Goal: Find specific page/section

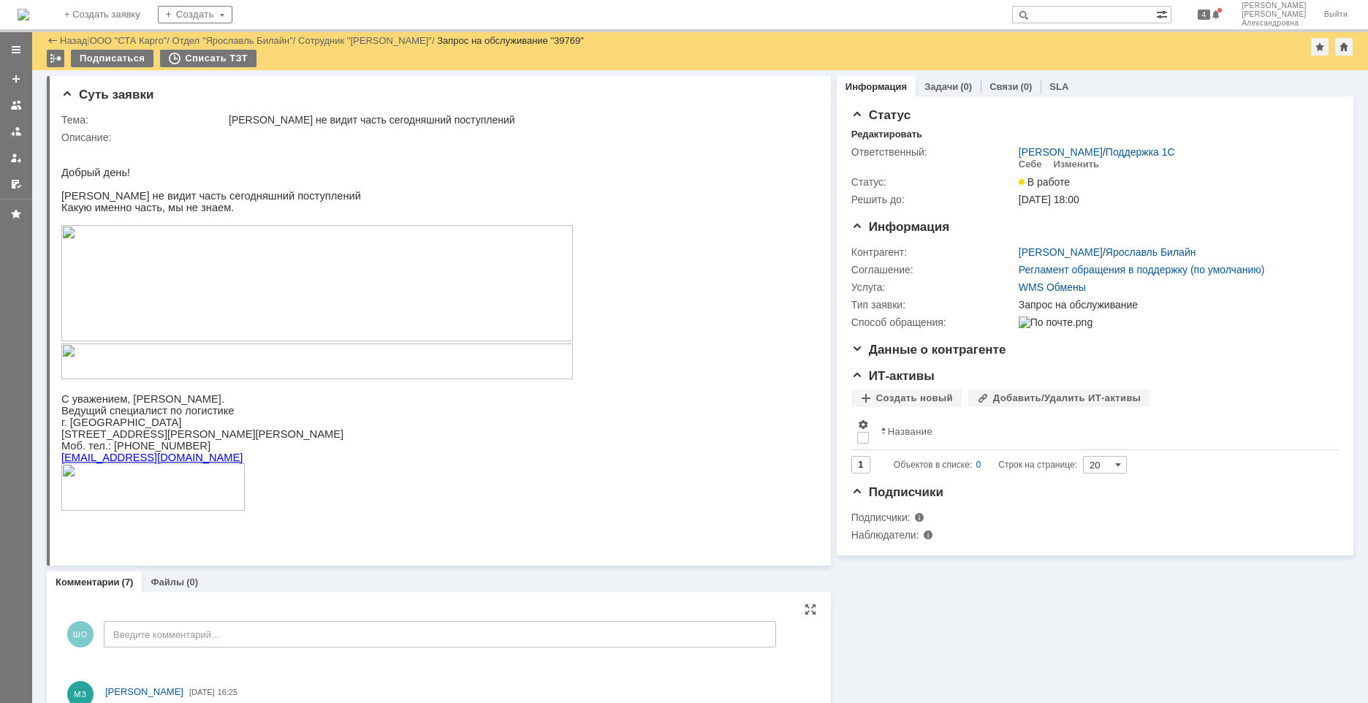
scroll to position [425, 0]
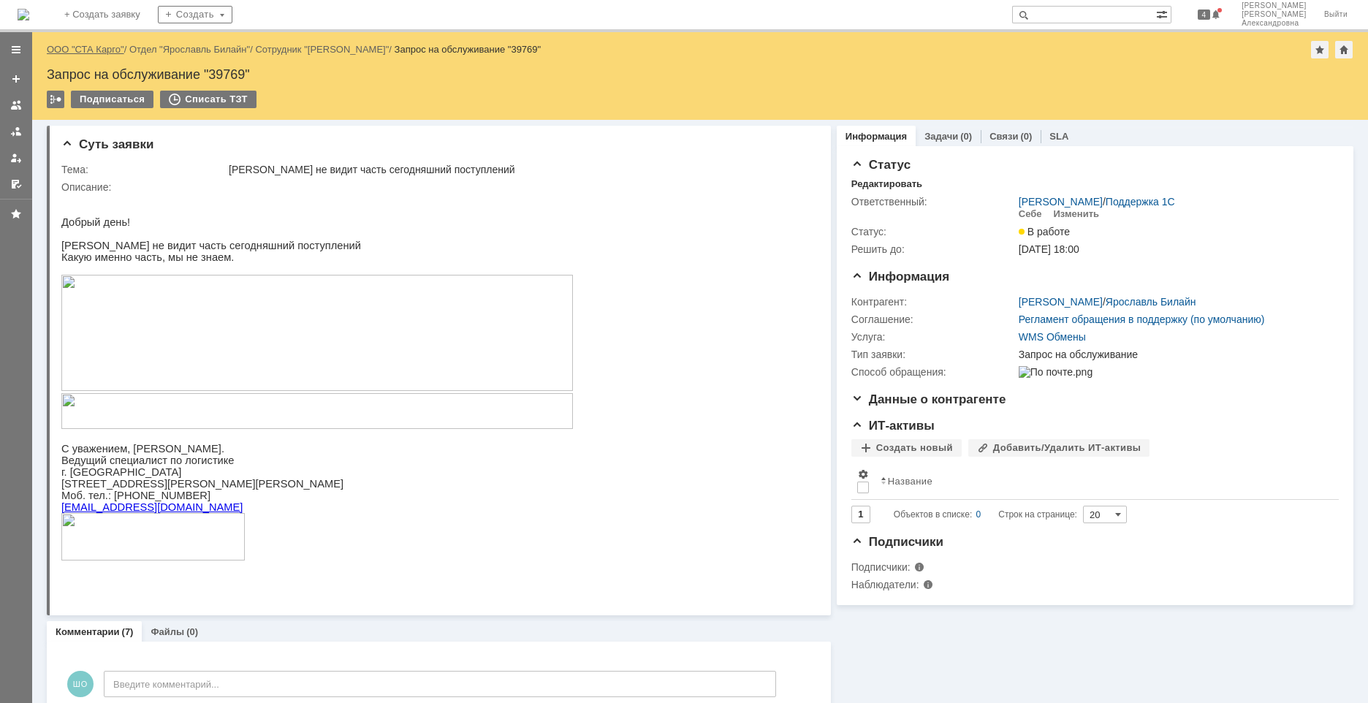
click at [93, 51] on link "ООО "СТА Карго"" at bounding box center [85, 49] width 77 height 11
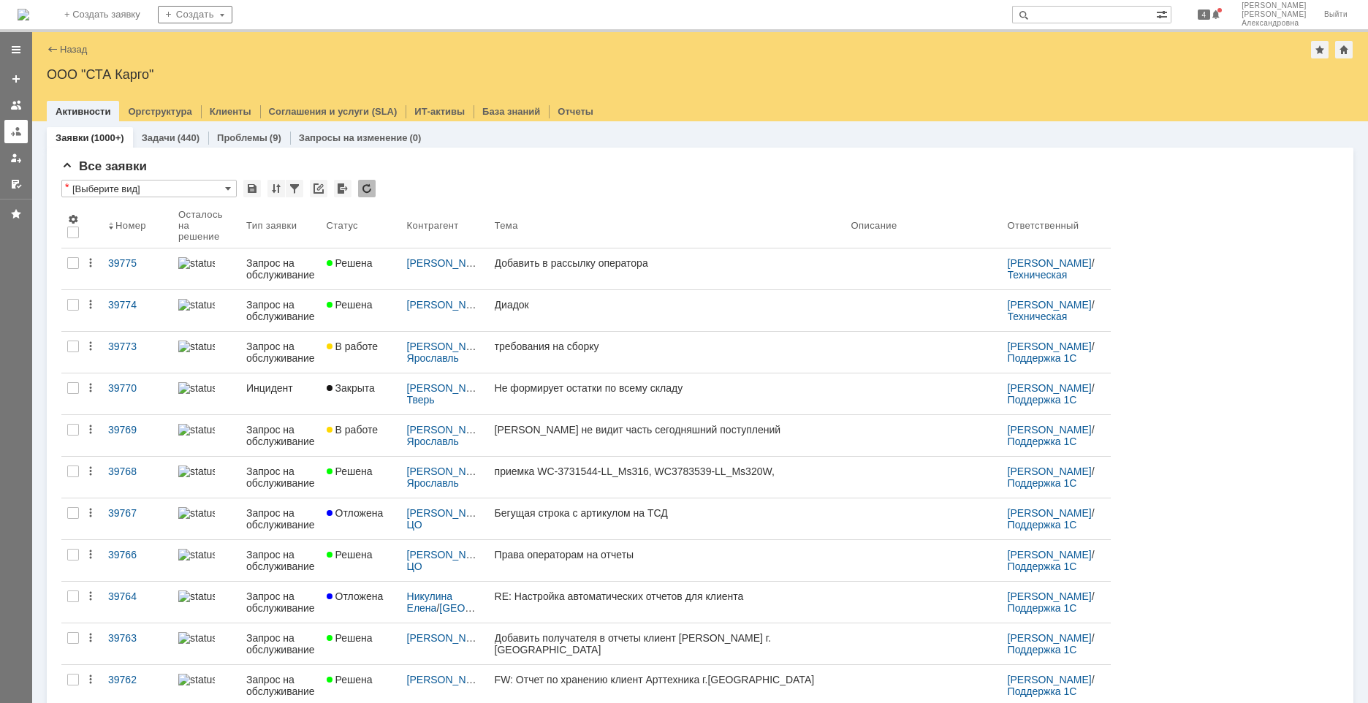
click at [19, 134] on div at bounding box center [16, 132] width 12 height 12
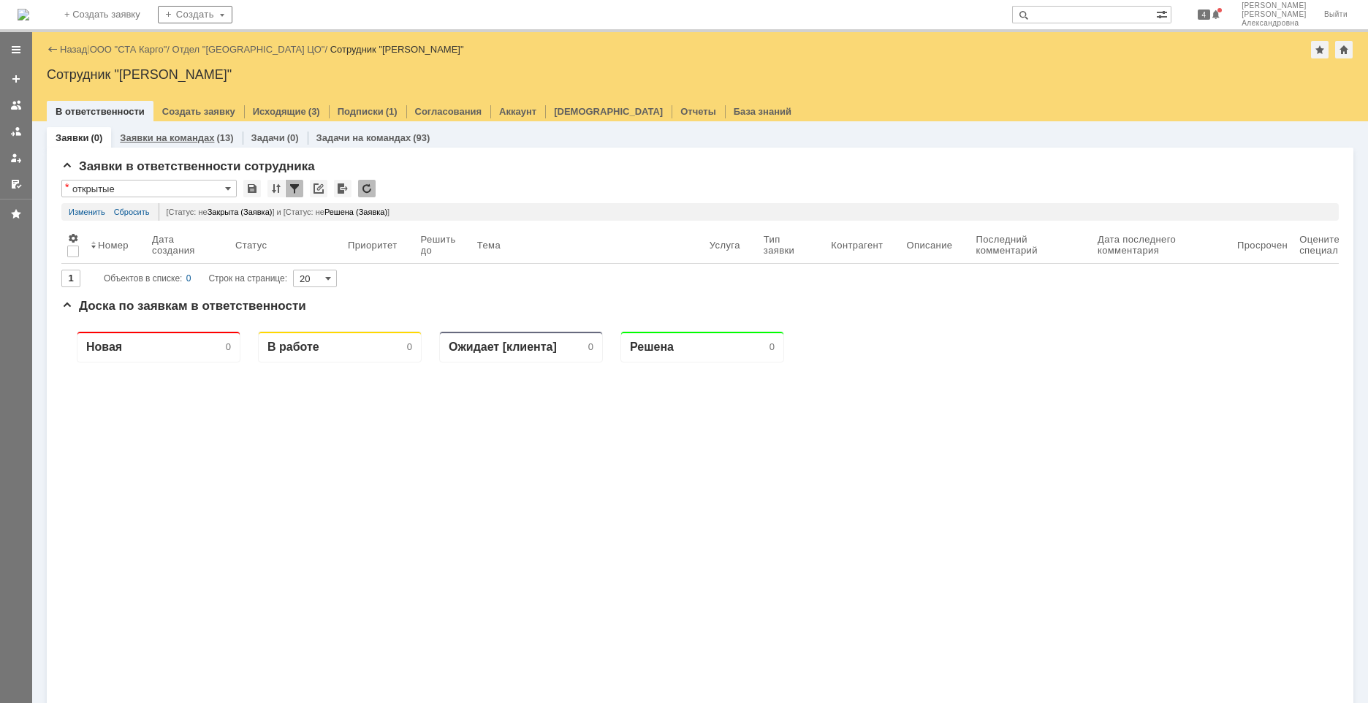
click at [160, 143] on link "Заявки на командах" at bounding box center [167, 137] width 94 height 11
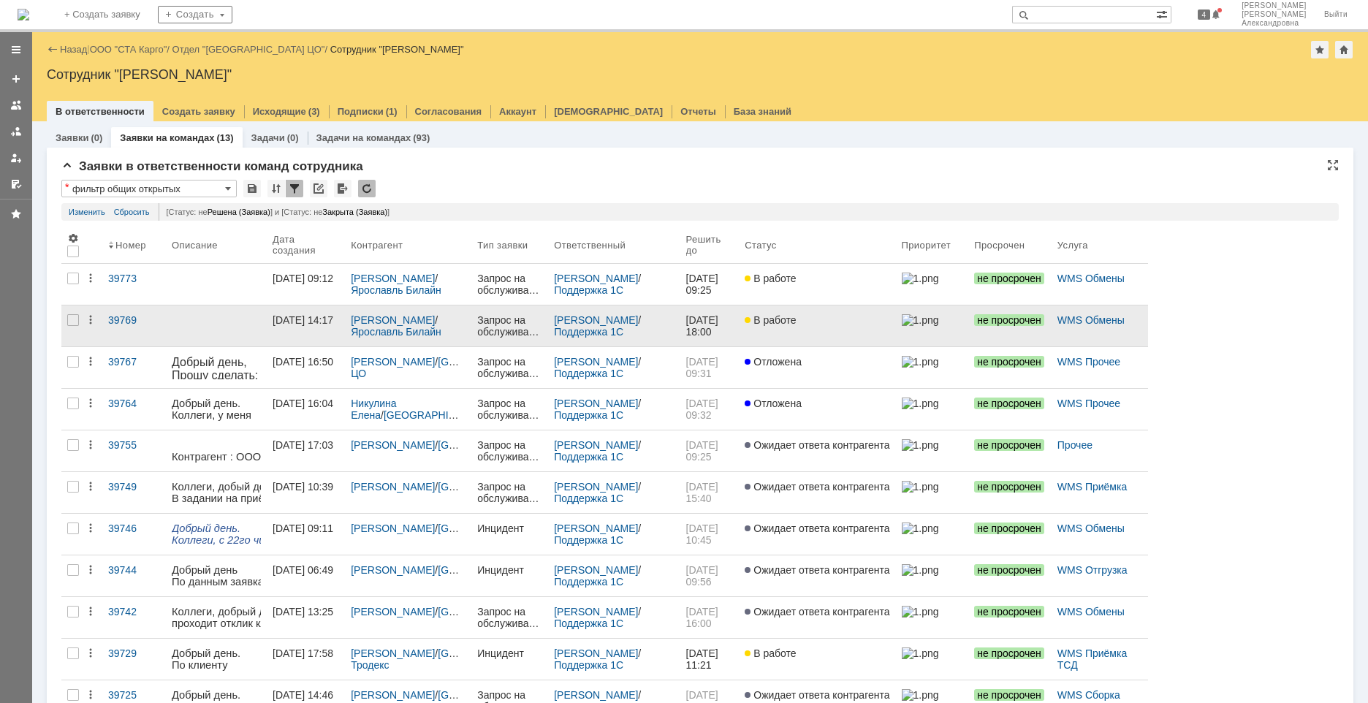
click at [322, 340] on link "27.09.2025 14:17" at bounding box center [306, 326] width 78 height 41
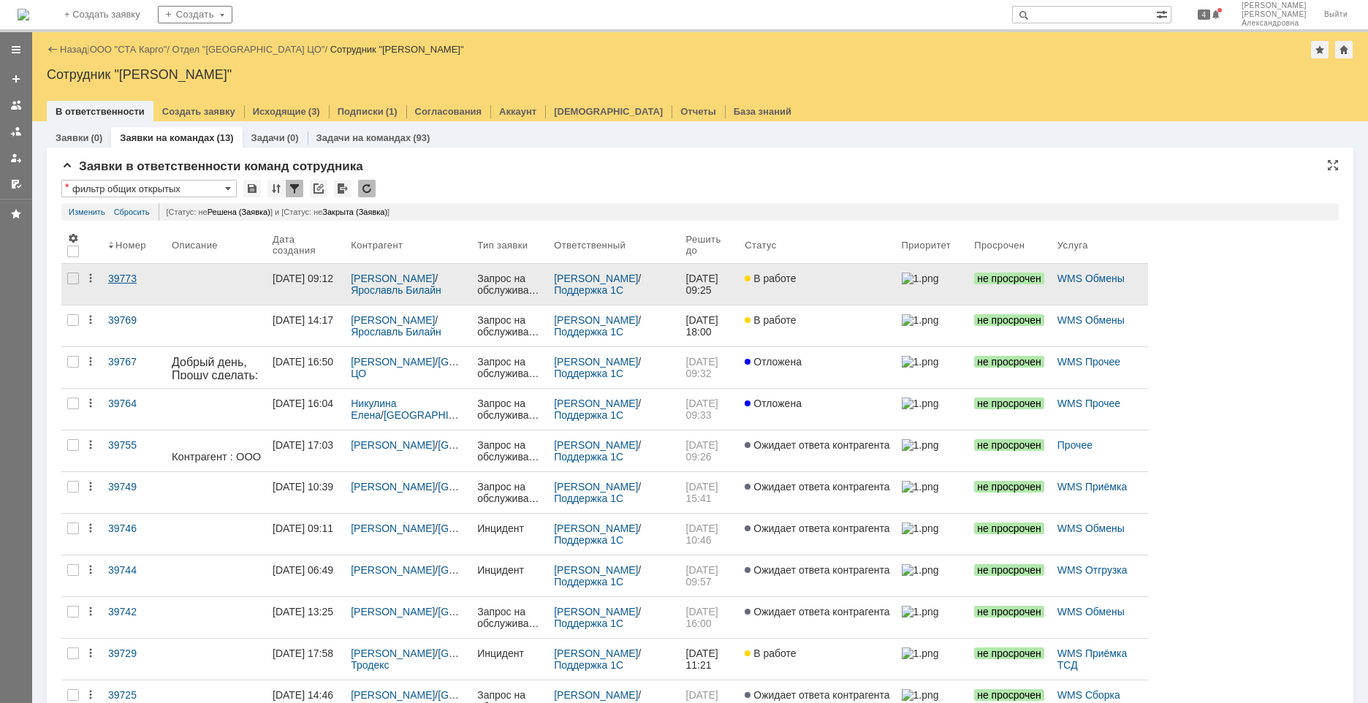
click at [160, 281] on link "39773" at bounding box center [134, 284] width 64 height 41
